Goal: Task Accomplishment & Management: Complete application form

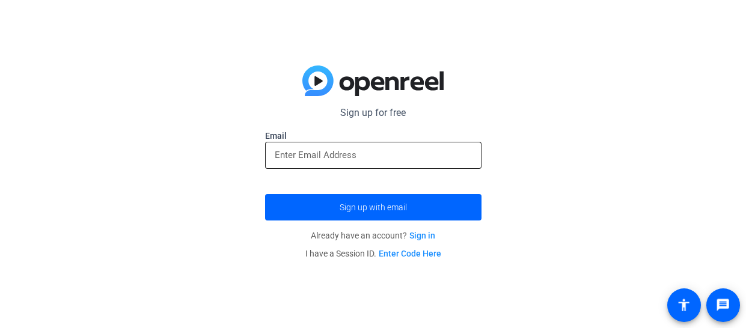
click at [327, 157] on input "email" at bounding box center [373, 155] width 197 height 14
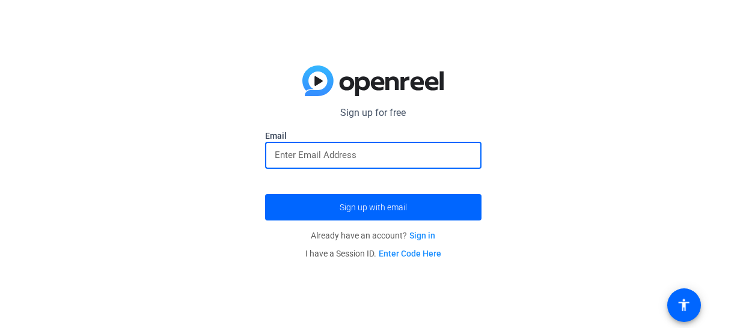
type input "s"
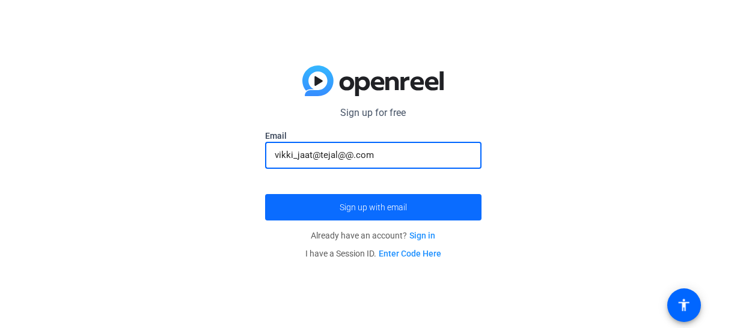
type input "vikki_jaat@tejal@@.com"
click at [348, 207] on span "Sign up with email" at bounding box center [372, 207] width 67 height 0
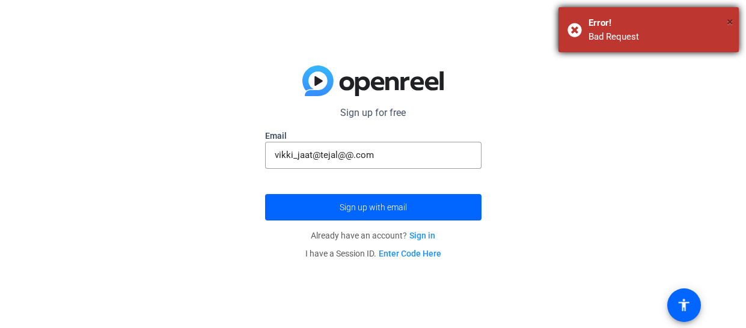
click at [731, 25] on span "×" at bounding box center [729, 21] width 7 height 14
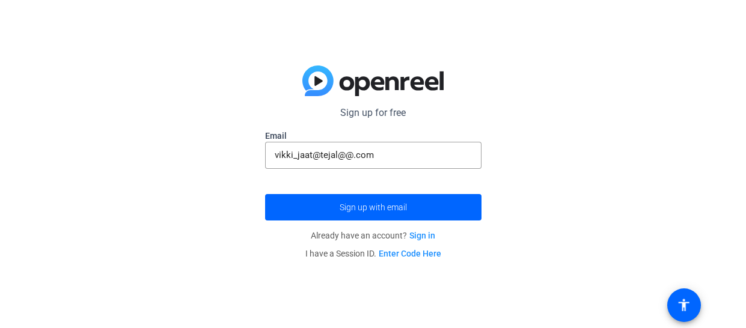
click at [412, 254] on link "Enter Code Here" at bounding box center [409, 254] width 62 height 10
